Goal: Information Seeking & Learning: Learn about a topic

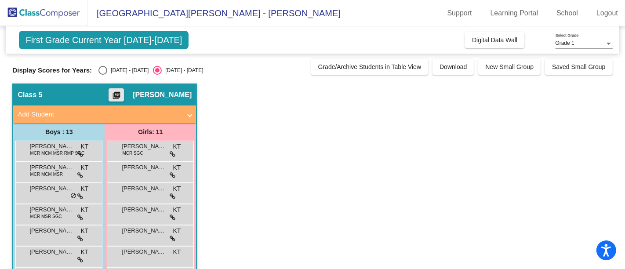
click at [122, 92] on mat-icon "picture_as_pdf" at bounding box center [116, 97] width 11 height 12
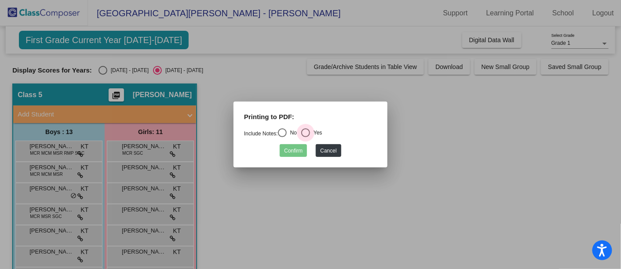
click at [306, 135] on div "Select an option" at bounding box center [305, 132] width 9 height 9
click at [306, 137] on input "Yes" at bounding box center [305, 137] width 0 height 0
radio input "true"
click at [299, 147] on button "Confirm" at bounding box center [293, 150] width 27 height 13
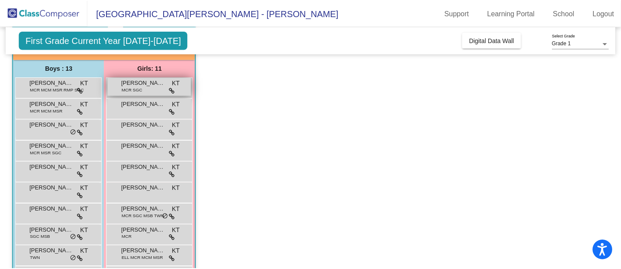
scroll to position [81, 0]
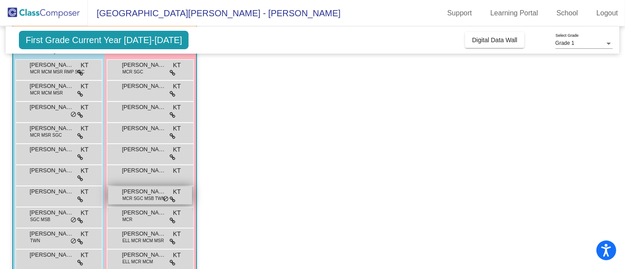
click at [139, 191] on span "[PERSON_NAME]" at bounding box center [144, 191] width 44 height 9
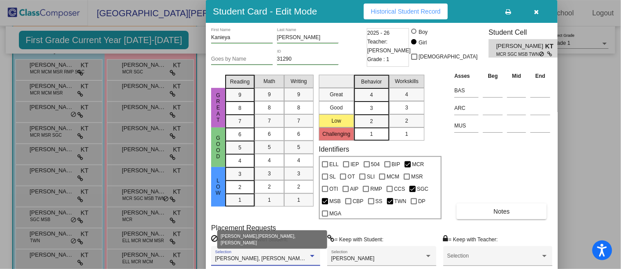
click at [310, 253] on div at bounding box center [312, 256] width 8 height 6
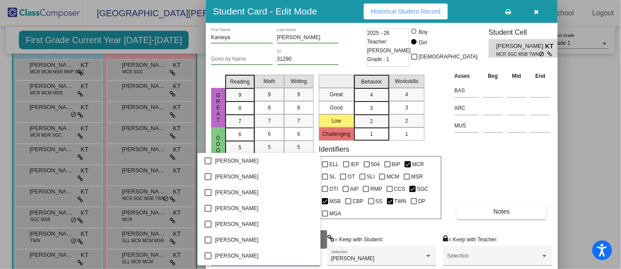
scroll to position [409, 0]
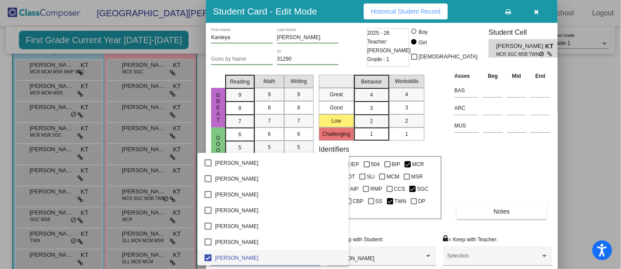
click at [463, 150] on div at bounding box center [310, 134] width 621 height 269
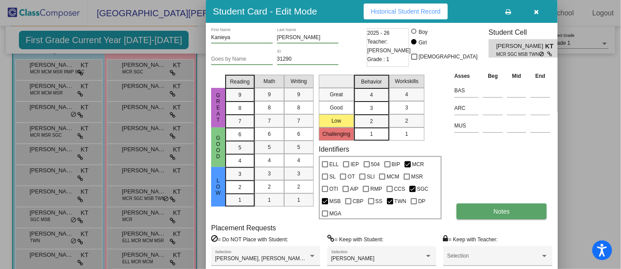
click at [503, 206] on button "Notes" at bounding box center [501, 212] width 90 height 16
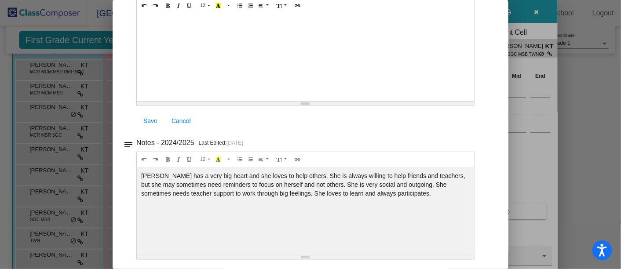
scroll to position [0, 0]
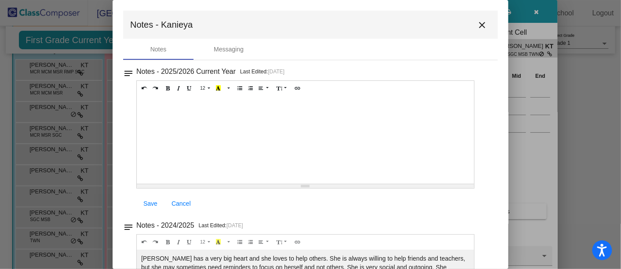
click at [480, 23] on mat-icon "close" at bounding box center [482, 25] width 11 height 11
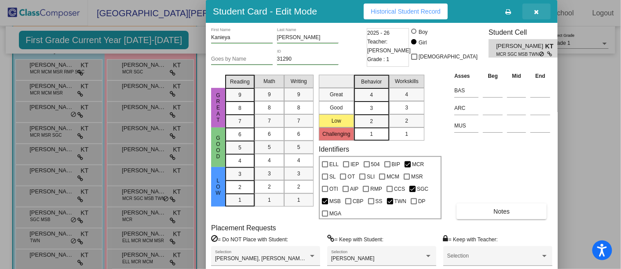
click at [534, 4] on button "button" at bounding box center [536, 12] width 28 height 16
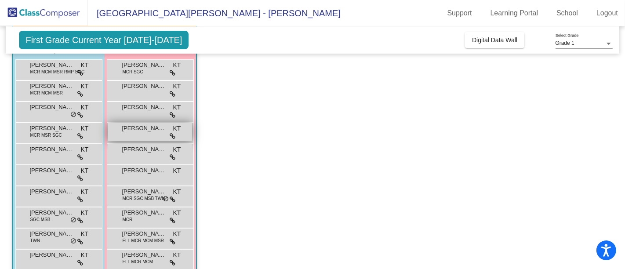
click at [132, 126] on span "[PERSON_NAME]" at bounding box center [144, 128] width 44 height 9
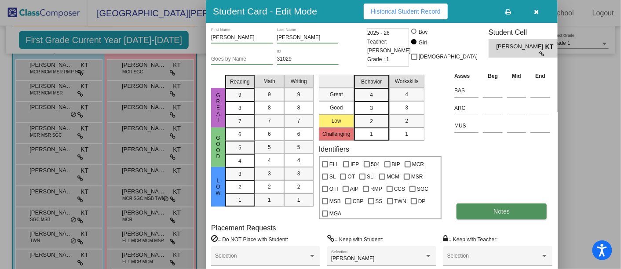
click at [505, 210] on span "Notes" at bounding box center [501, 211] width 16 height 7
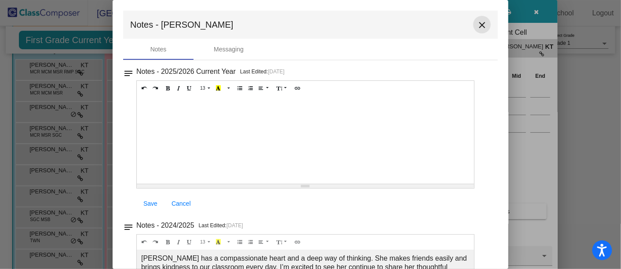
click at [480, 26] on mat-icon "close" at bounding box center [482, 25] width 11 height 11
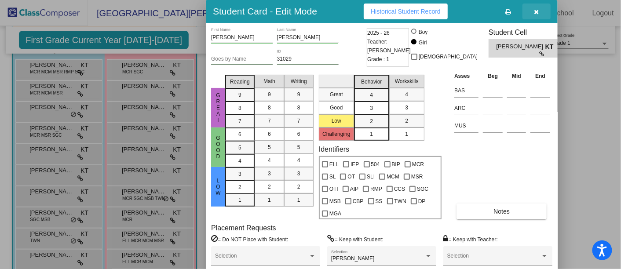
click at [536, 13] on icon "button" at bounding box center [536, 12] width 5 height 6
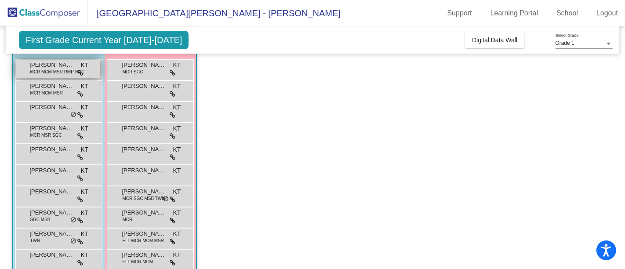
click at [33, 69] on span "MCR MCM MSR RMP SGC" at bounding box center [57, 72] width 55 height 7
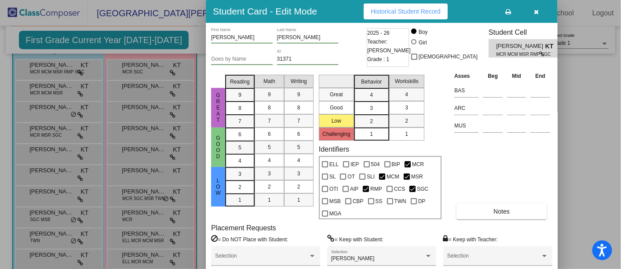
click at [539, 52] on icon at bounding box center [542, 53] width 6 height 5
click at [514, 52] on span "MCR MCM MSR RMP SGC" at bounding box center [517, 54] width 43 height 7
click at [501, 209] on span "Notes" at bounding box center [501, 211] width 16 height 7
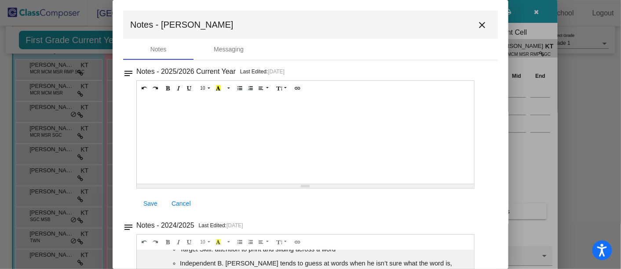
click at [478, 25] on mat-icon "close" at bounding box center [482, 25] width 11 height 11
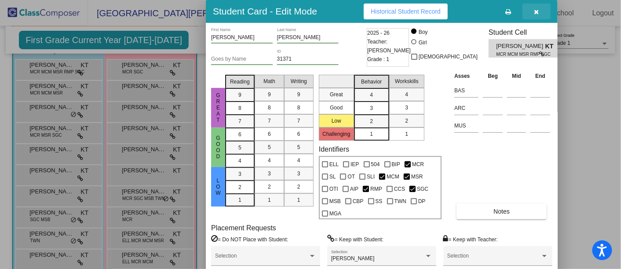
click at [536, 11] on icon "button" at bounding box center [536, 12] width 5 height 6
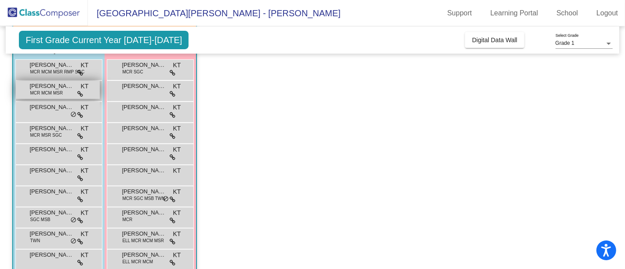
click at [39, 87] on span "[PERSON_NAME]" at bounding box center [51, 86] width 44 height 9
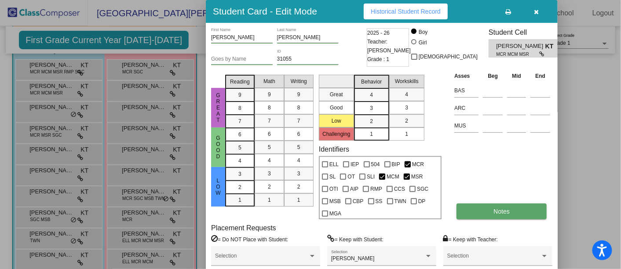
click at [508, 205] on button "Notes" at bounding box center [501, 212] width 90 height 16
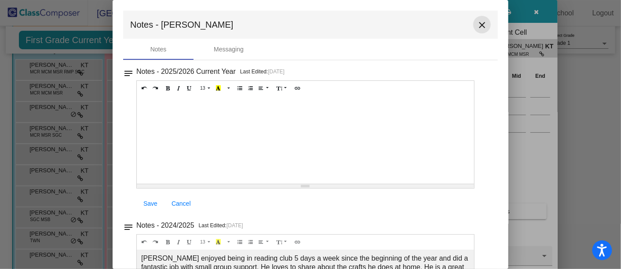
click at [480, 24] on mat-icon "close" at bounding box center [482, 25] width 11 height 11
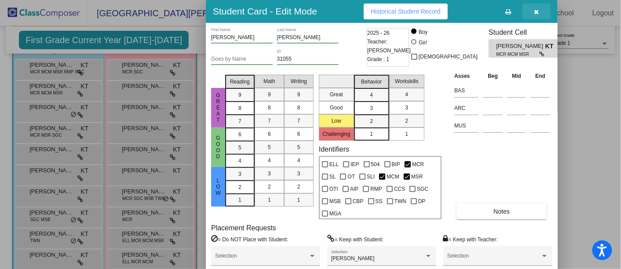
click at [534, 5] on button "button" at bounding box center [536, 12] width 28 height 16
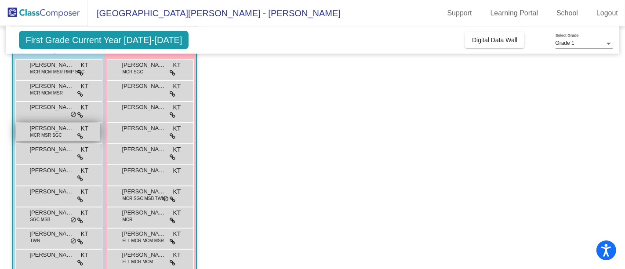
click at [50, 132] on span "MCR MSR SGC" at bounding box center [46, 135] width 32 height 7
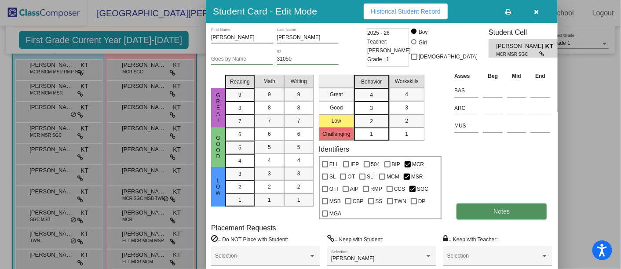
click at [481, 208] on button "Notes" at bounding box center [501, 212] width 90 height 16
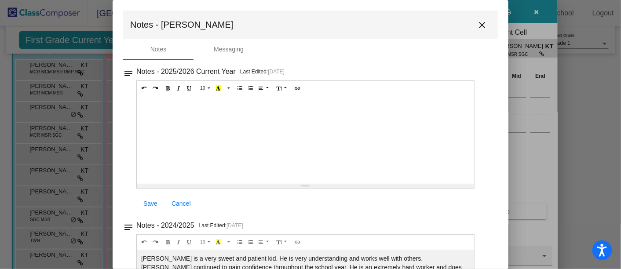
click at [477, 22] on mat-icon "close" at bounding box center [482, 25] width 11 height 11
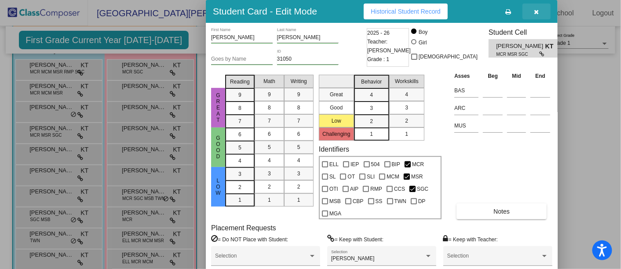
click at [536, 9] on icon "button" at bounding box center [536, 12] width 5 height 6
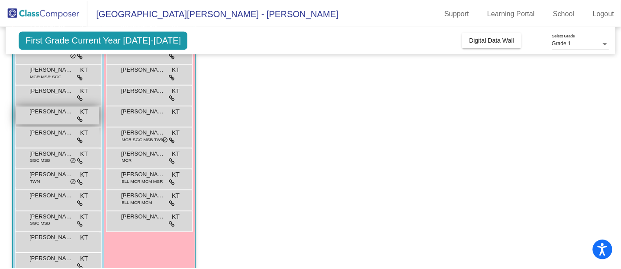
scroll to position [141, 0]
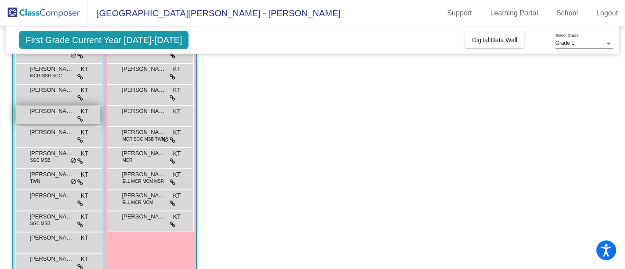
click at [33, 114] on span "[PERSON_NAME]" at bounding box center [51, 111] width 44 height 9
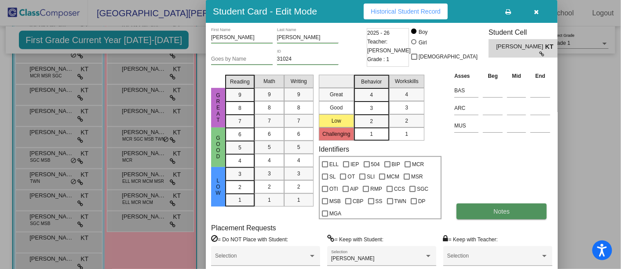
click at [487, 213] on button "Notes" at bounding box center [501, 212] width 90 height 16
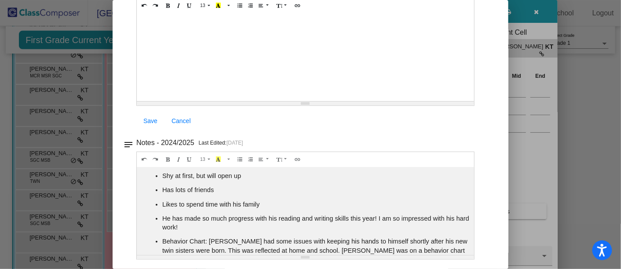
scroll to position [0, 0]
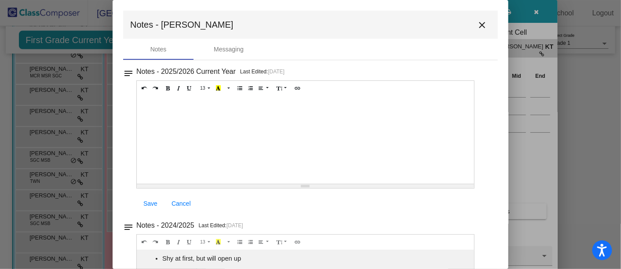
click at [477, 24] on mat-icon "close" at bounding box center [482, 25] width 11 height 11
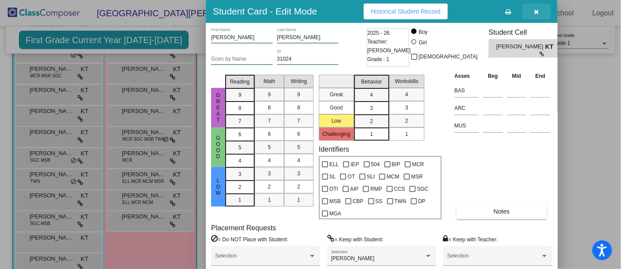
click at [539, 7] on button "button" at bounding box center [536, 12] width 28 height 16
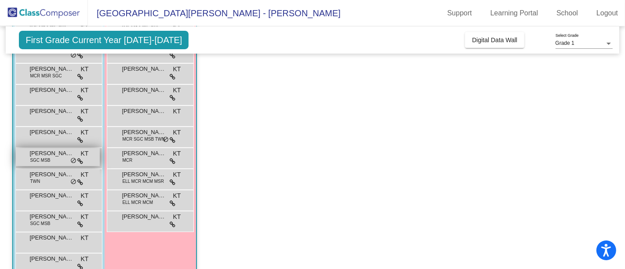
click at [40, 154] on span "[PERSON_NAME]" at bounding box center [51, 153] width 44 height 9
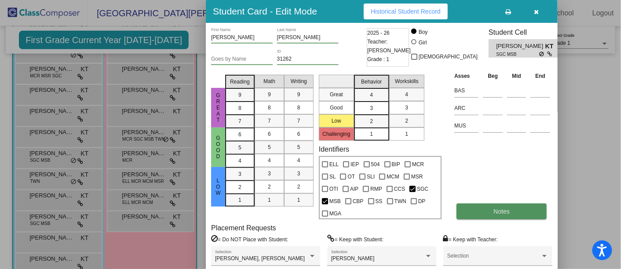
click at [492, 210] on button "Notes" at bounding box center [501, 212] width 90 height 16
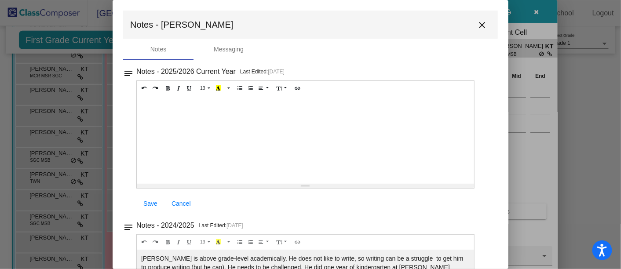
click at [480, 9] on mat-dialog-container "Notes - [PERSON_NAME] close Notes Messaging notes Notes - 2025/2026 Current Yea…" at bounding box center [311, 134] width 396 height 269
click at [478, 25] on mat-icon "close" at bounding box center [482, 25] width 11 height 11
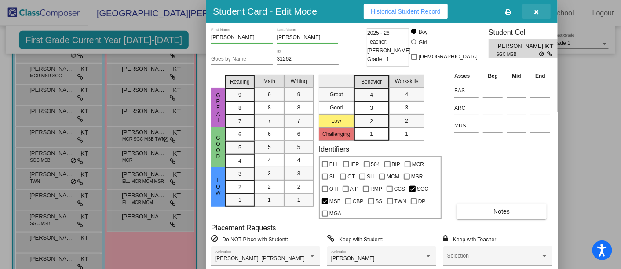
click at [538, 12] on icon "button" at bounding box center [536, 12] width 5 height 6
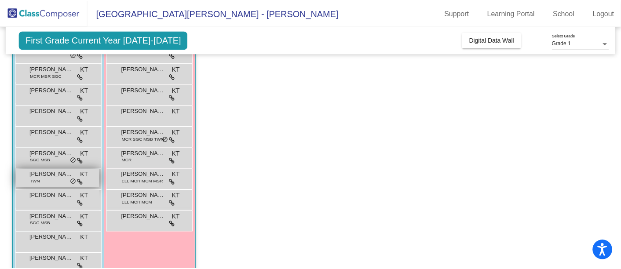
scroll to position [159, 0]
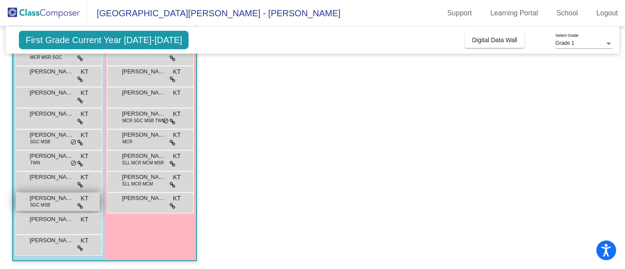
click at [43, 203] on span "SGC MSB" at bounding box center [40, 205] width 20 height 7
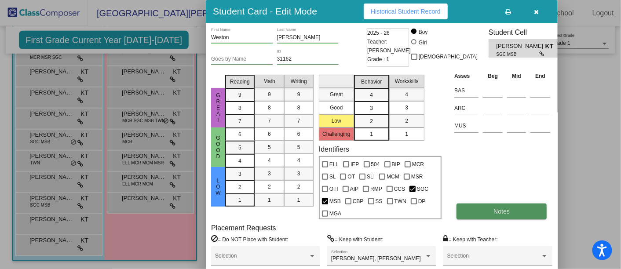
click at [510, 206] on button "Notes" at bounding box center [501, 212] width 90 height 16
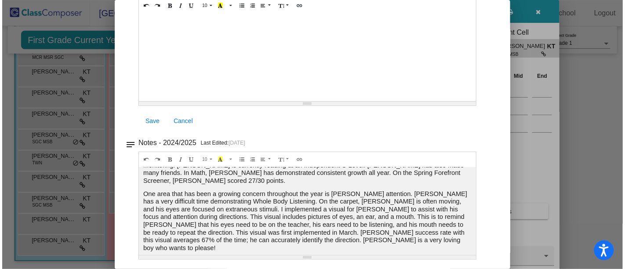
scroll to position [0, 0]
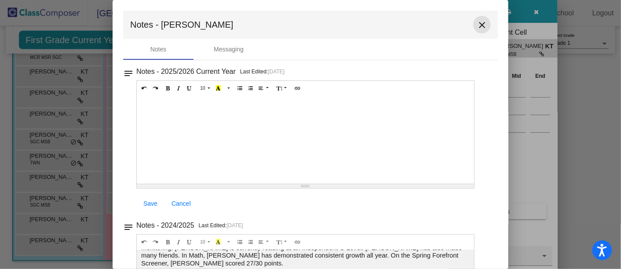
click at [477, 21] on mat-icon "close" at bounding box center [482, 25] width 11 height 11
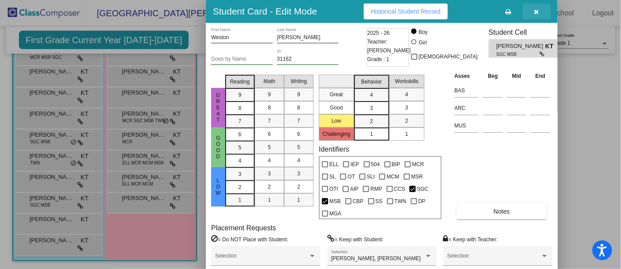
click at [532, 9] on button "button" at bounding box center [536, 12] width 28 height 16
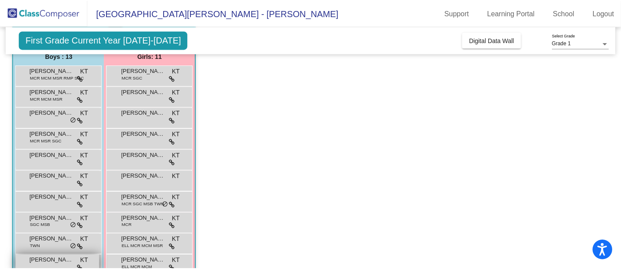
scroll to position [75, 0]
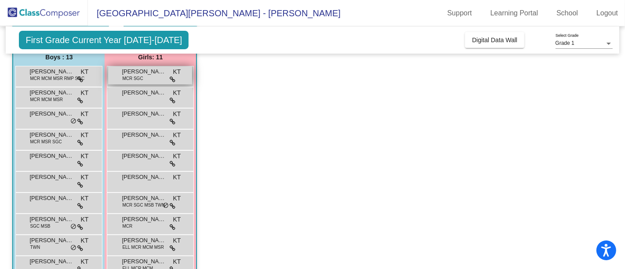
click at [139, 76] on span "MCR SGC" at bounding box center [132, 78] width 21 height 7
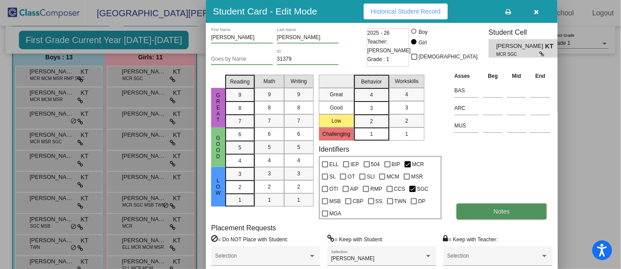
drag, startPoint x: 504, startPoint y: 211, endPoint x: 511, endPoint y: 211, distance: 7.1
click at [511, 211] on button "Notes" at bounding box center [501, 212] width 90 height 16
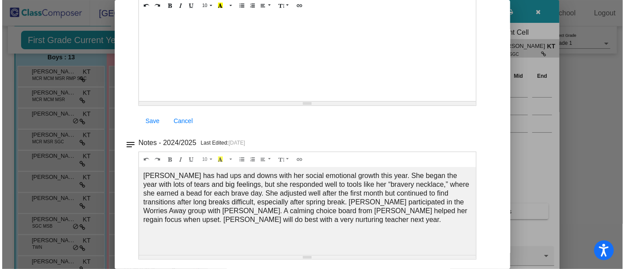
scroll to position [0, 0]
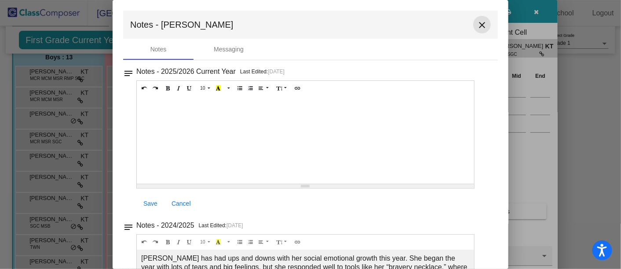
click at [480, 26] on mat-icon "close" at bounding box center [482, 25] width 11 height 11
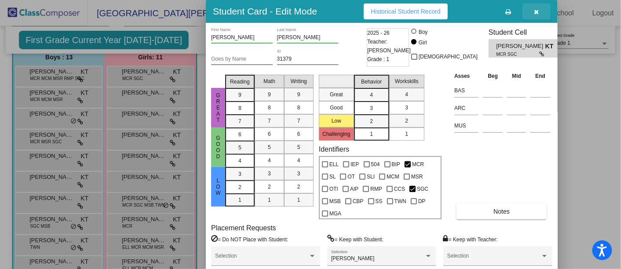
click at [539, 9] on button "button" at bounding box center [536, 12] width 28 height 16
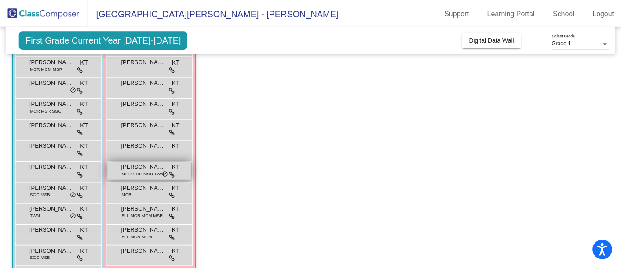
scroll to position [106, 0]
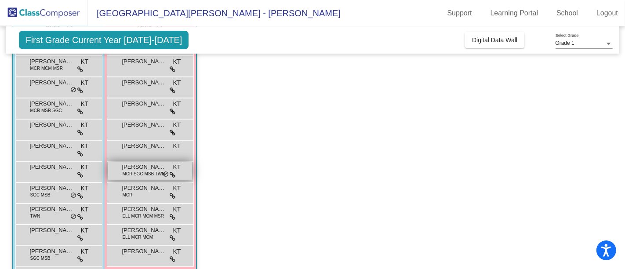
click at [137, 171] on span "MCR SGC MSB TWN" at bounding box center [143, 174] width 43 height 7
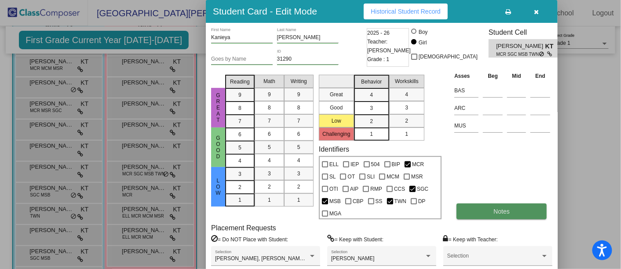
click at [488, 208] on button "Notes" at bounding box center [501, 212] width 90 height 16
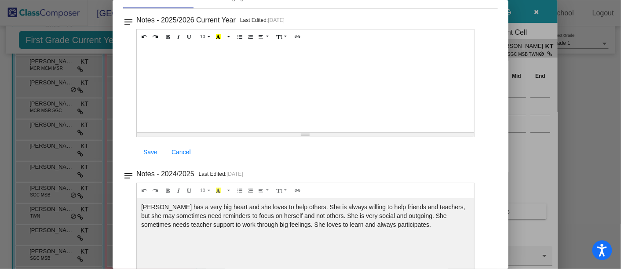
scroll to position [0, 0]
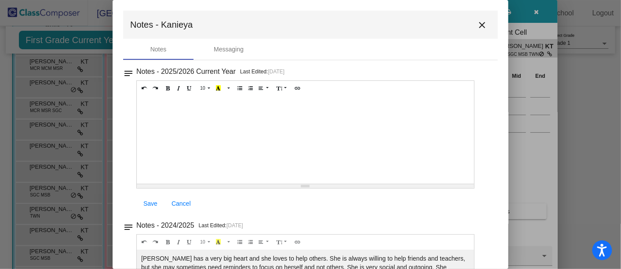
click at [482, 31] on button "close" at bounding box center [482, 25] width 18 height 18
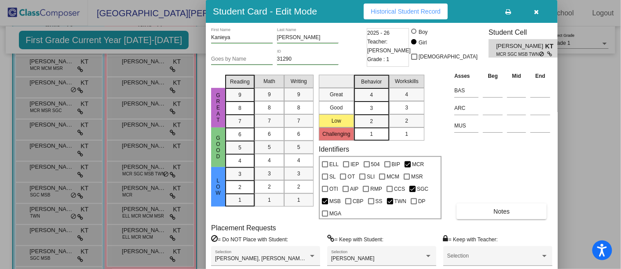
click at [539, 5] on button "button" at bounding box center [536, 12] width 28 height 16
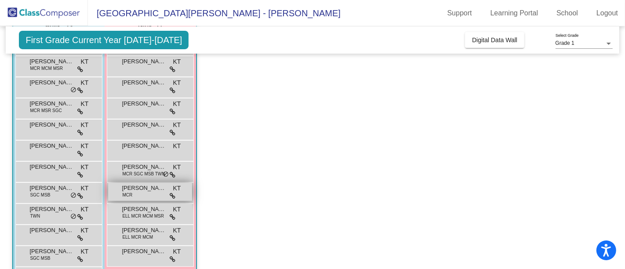
click at [137, 187] on span "[PERSON_NAME]" at bounding box center [144, 188] width 44 height 9
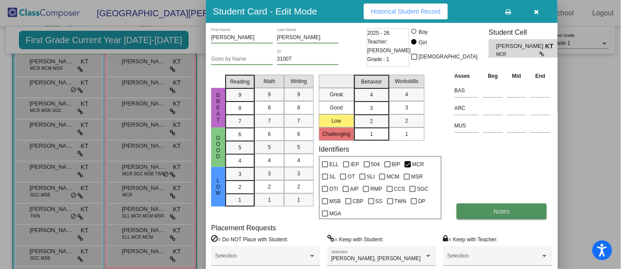
click at [491, 213] on button "Notes" at bounding box center [501, 212] width 90 height 16
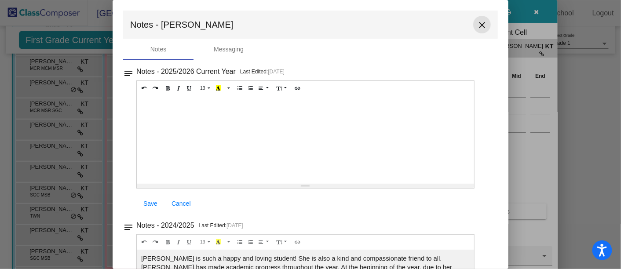
click at [478, 23] on mat-icon "close" at bounding box center [482, 25] width 11 height 11
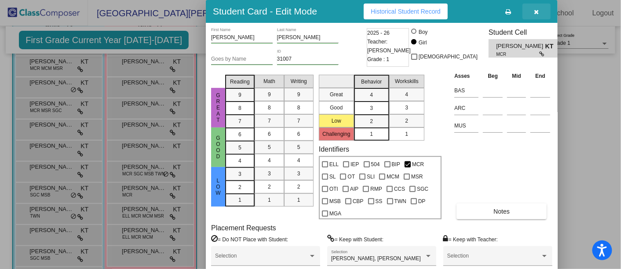
click at [536, 15] on button "button" at bounding box center [536, 12] width 28 height 16
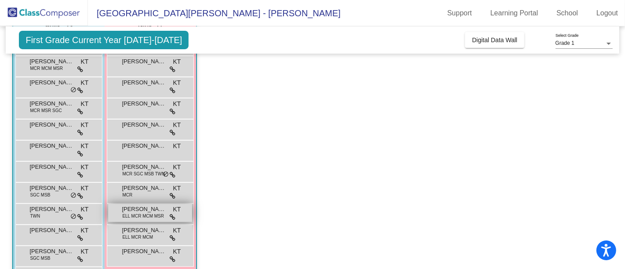
click at [136, 207] on span "[PERSON_NAME]" at bounding box center [144, 209] width 44 height 9
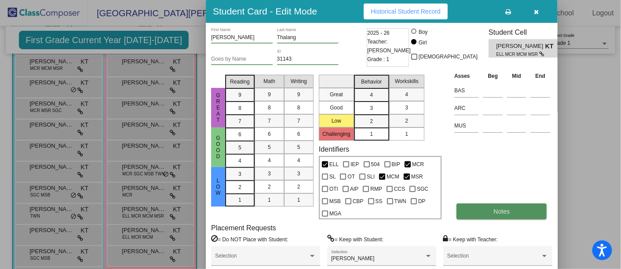
click at [489, 215] on button "Notes" at bounding box center [501, 212] width 90 height 16
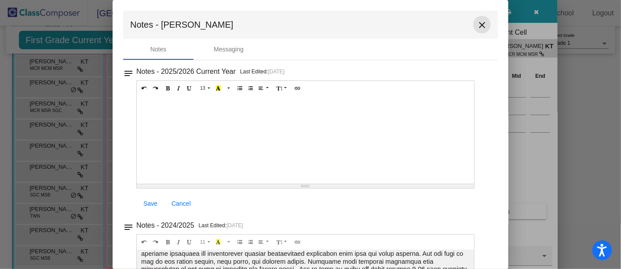
click at [484, 23] on button "close" at bounding box center [482, 25] width 18 height 18
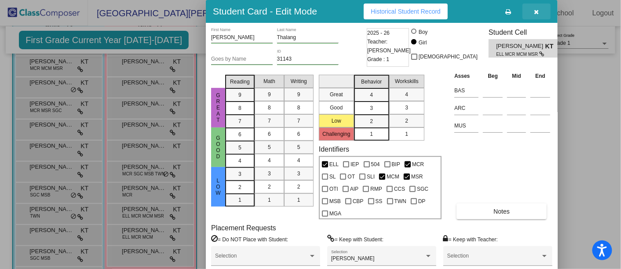
click at [540, 11] on button "button" at bounding box center [536, 12] width 28 height 16
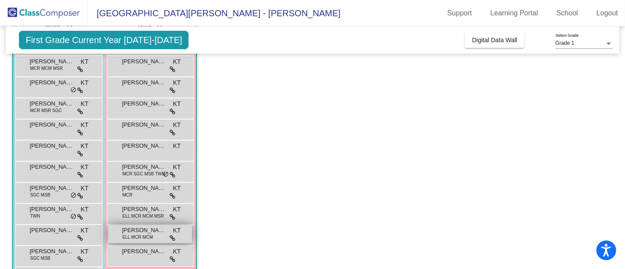
click at [143, 234] on span "ELL MCR MCM" at bounding box center [137, 237] width 31 height 7
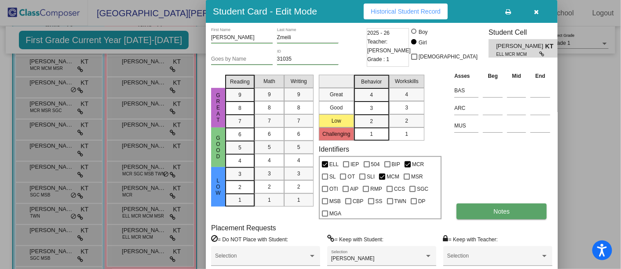
click at [493, 211] on span "Notes" at bounding box center [501, 211] width 16 height 7
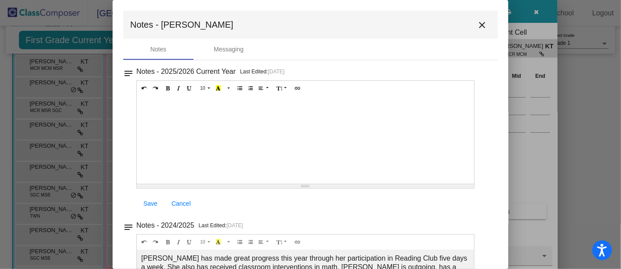
click at [481, 22] on mat-icon "close" at bounding box center [482, 25] width 11 height 11
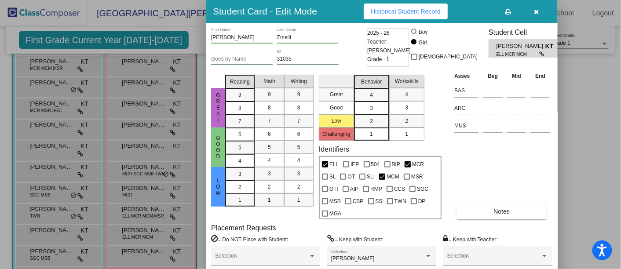
click at [536, 11] on icon "button" at bounding box center [536, 12] width 5 height 6
